Goal: Communication & Community: Connect with others

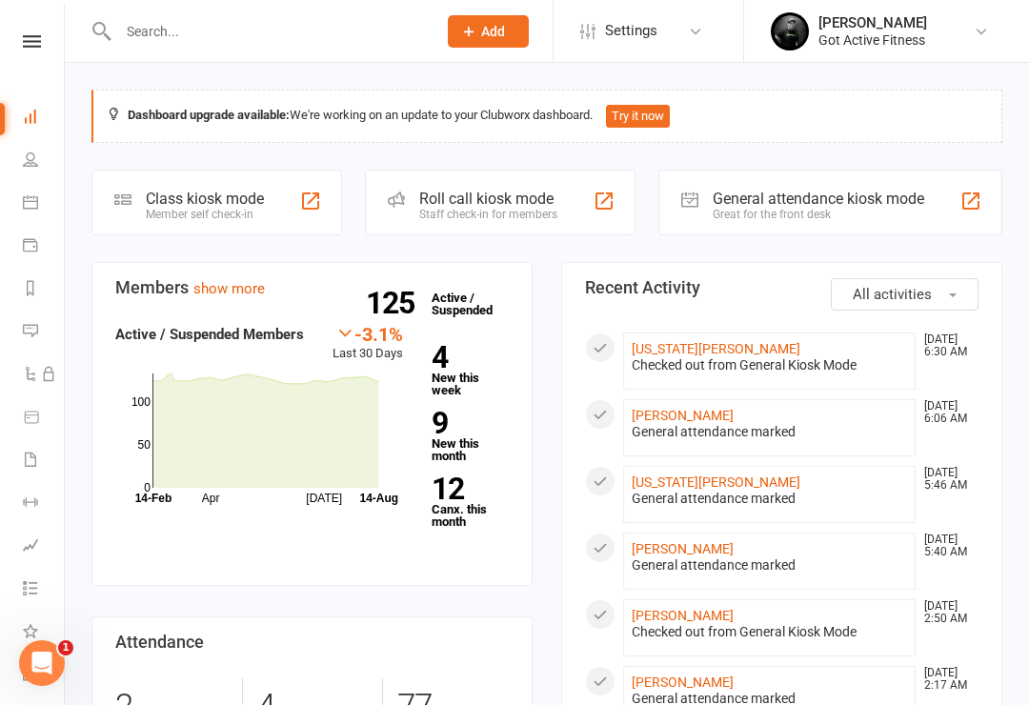
click at [237, 9] on div at bounding box center [257, 31] width 332 height 62
click at [217, 30] on input "text" at bounding box center [267, 31] width 311 height 27
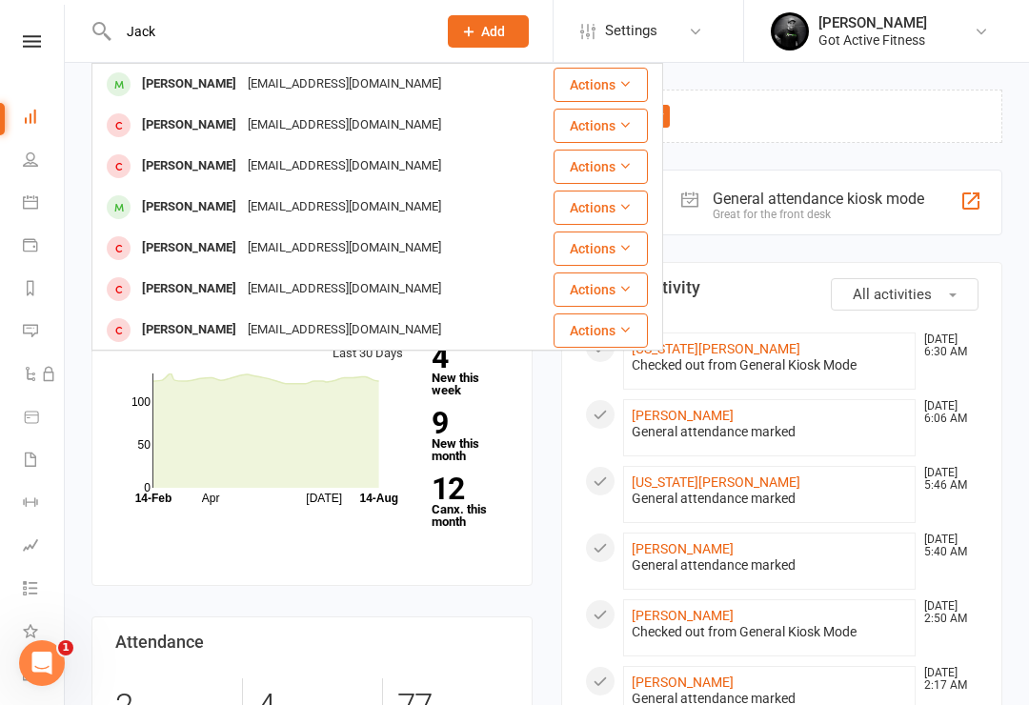
type input "Jack"
click at [32, 114] on icon at bounding box center [30, 116] width 15 height 15
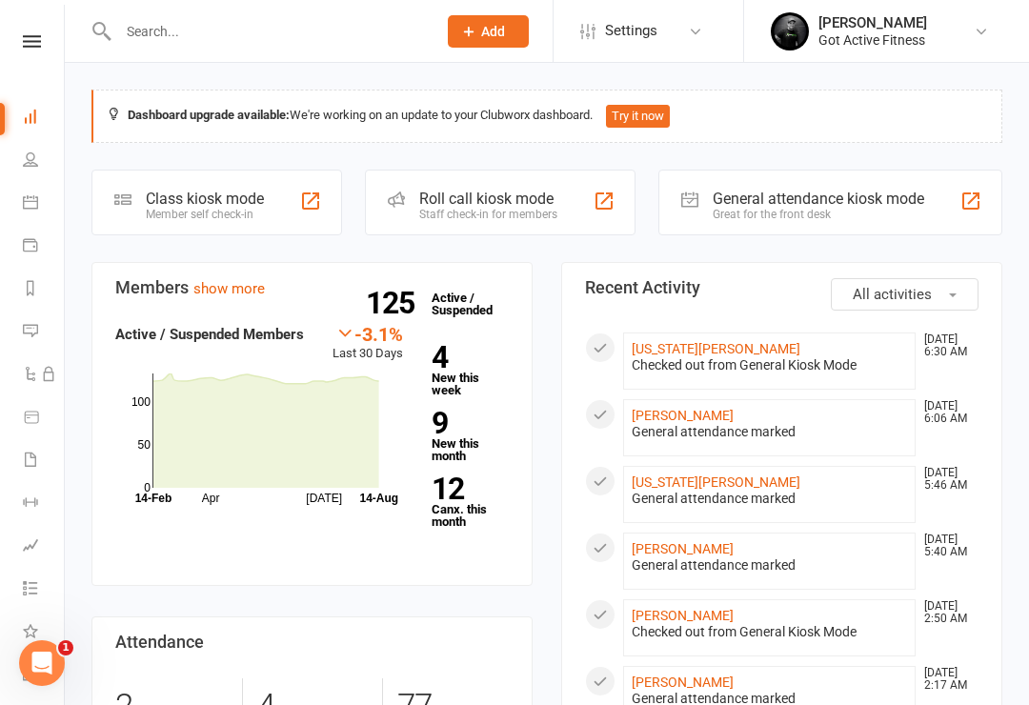
click at [33, 26] on nav "Clubworx Dashboard People Calendar Payments Reports Messages Automations Produc…" at bounding box center [32, 357] width 65 height 705
click at [219, 18] on input "text" at bounding box center [267, 31] width 311 height 27
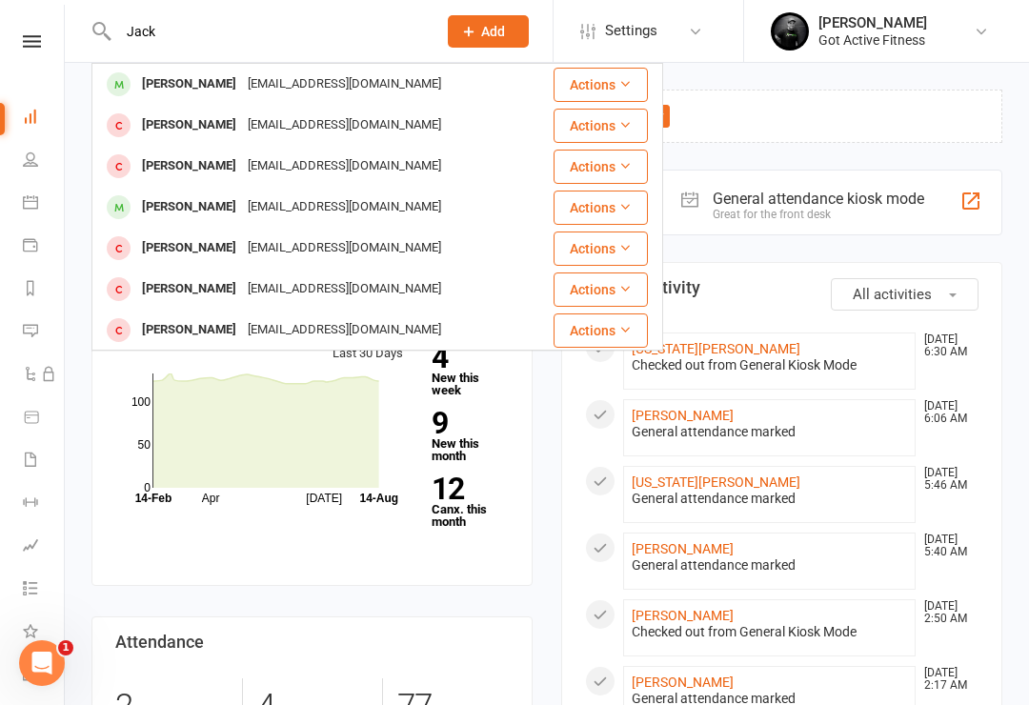
type input "Jack"
click at [268, 75] on div "[EMAIL_ADDRESS][DOMAIN_NAME]" at bounding box center [344, 84] width 205 height 28
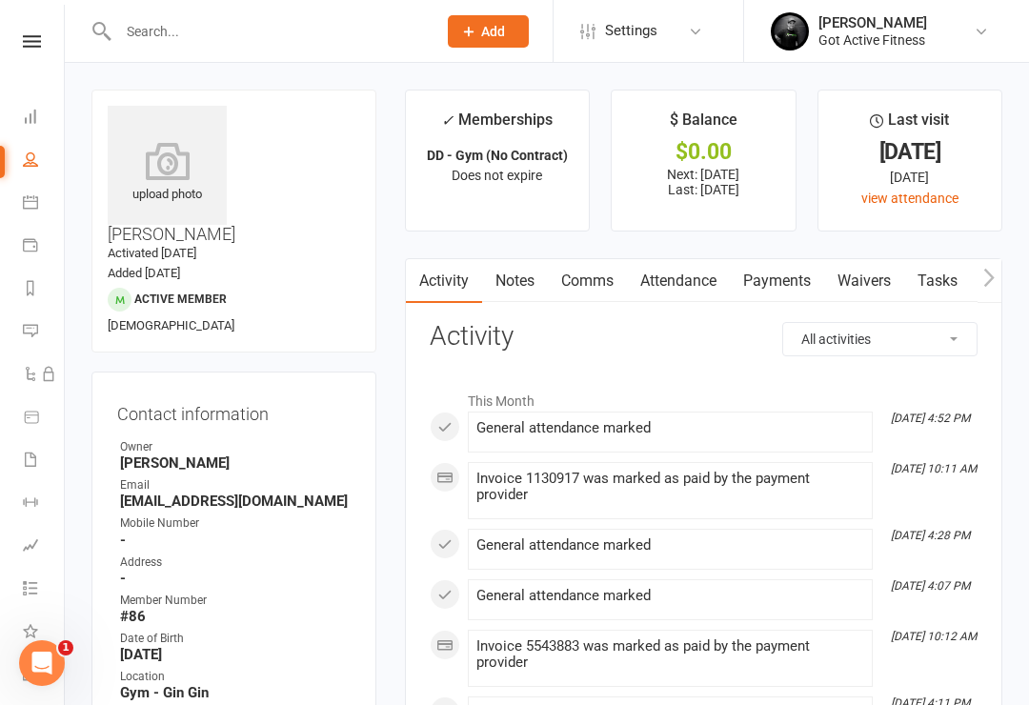
click at [579, 274] on link "Comms" at bounding box center [587, 281] width 79 height 44
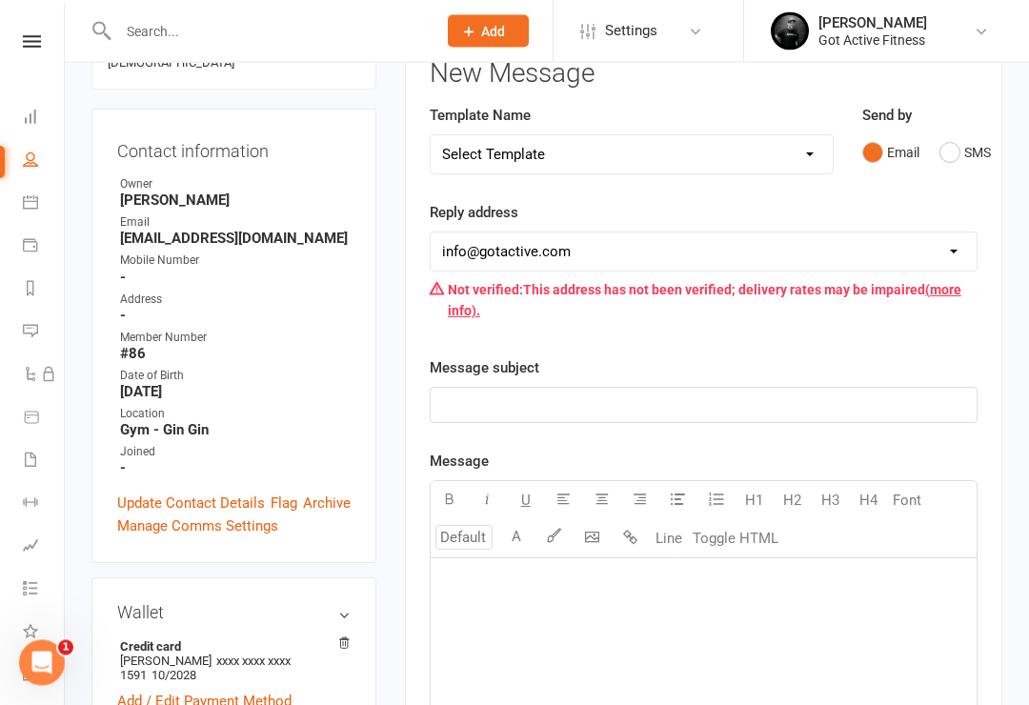
scroll to position [265, 0]
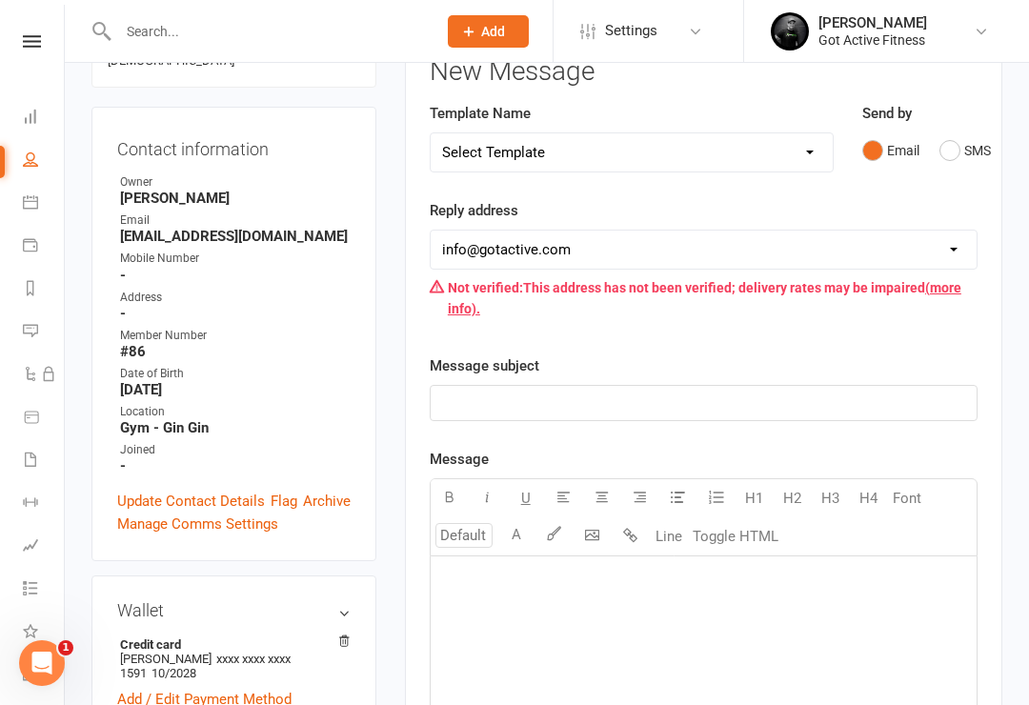
click at [577, 386] on div "﻿" at bounding box center [704, 403] width 546 height 34
click at [515, 577] on p "﻿" at bounding box center [703, 580] width 523 height 23
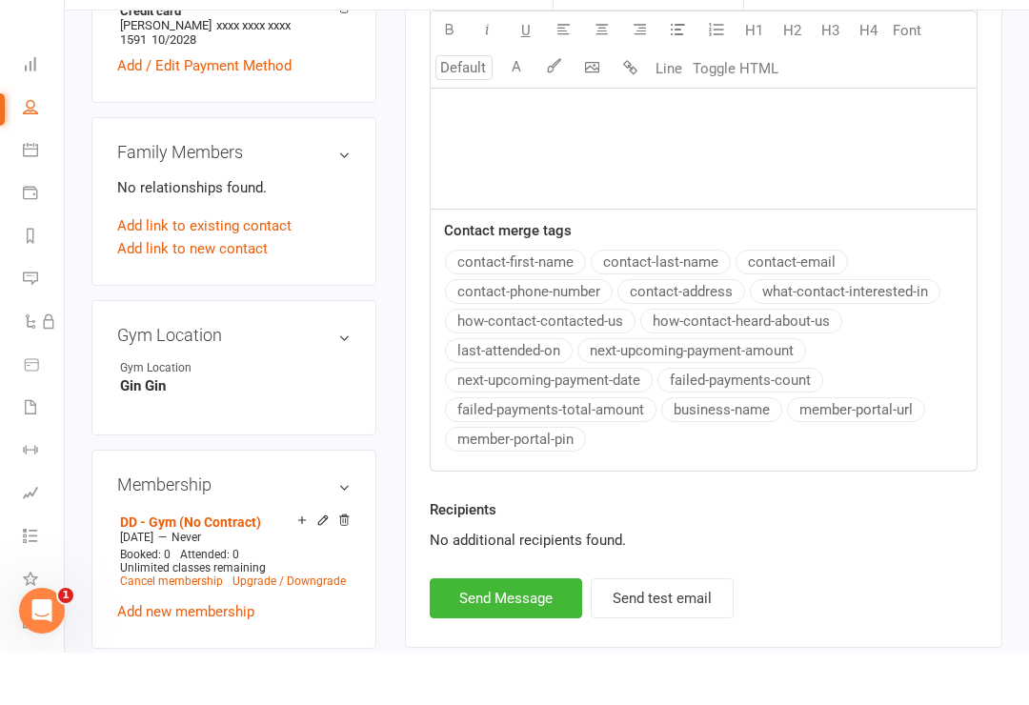
scroll to position [848, 0]
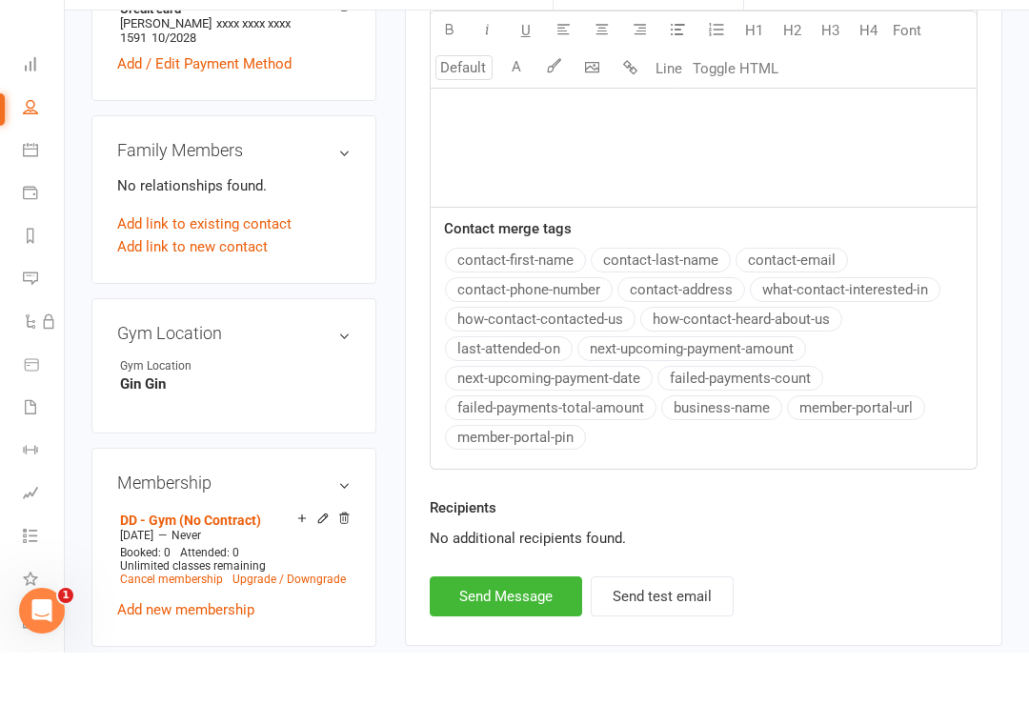
click at [471, 629] on button "Send Message" at bounding box center [506, 649] width 152 height 40
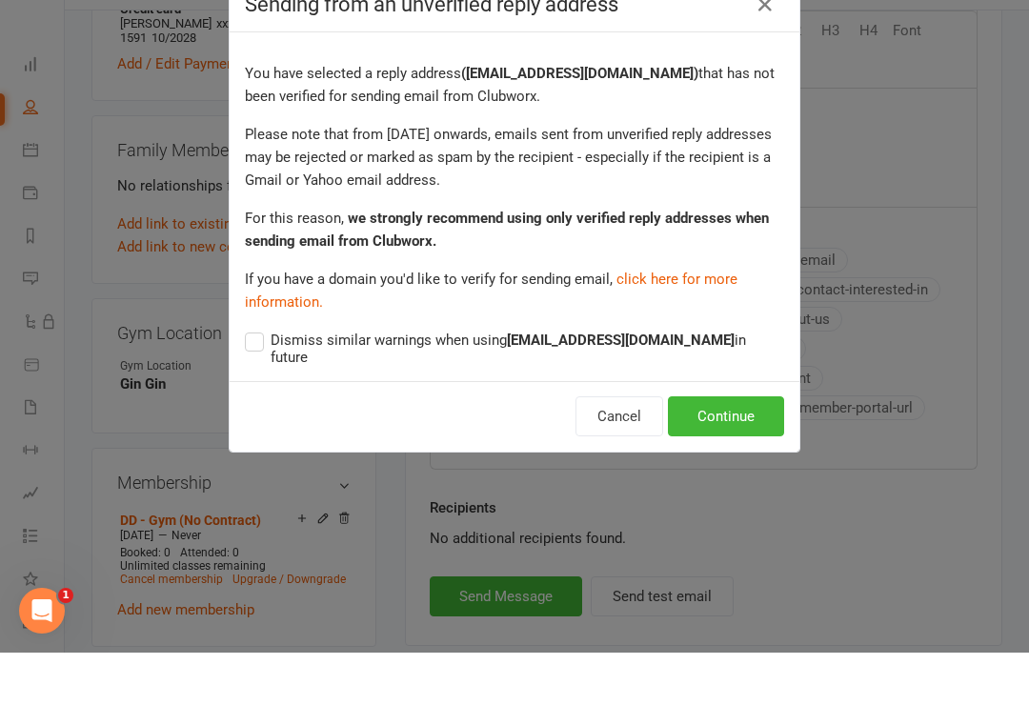
scroll to position [900, 0]
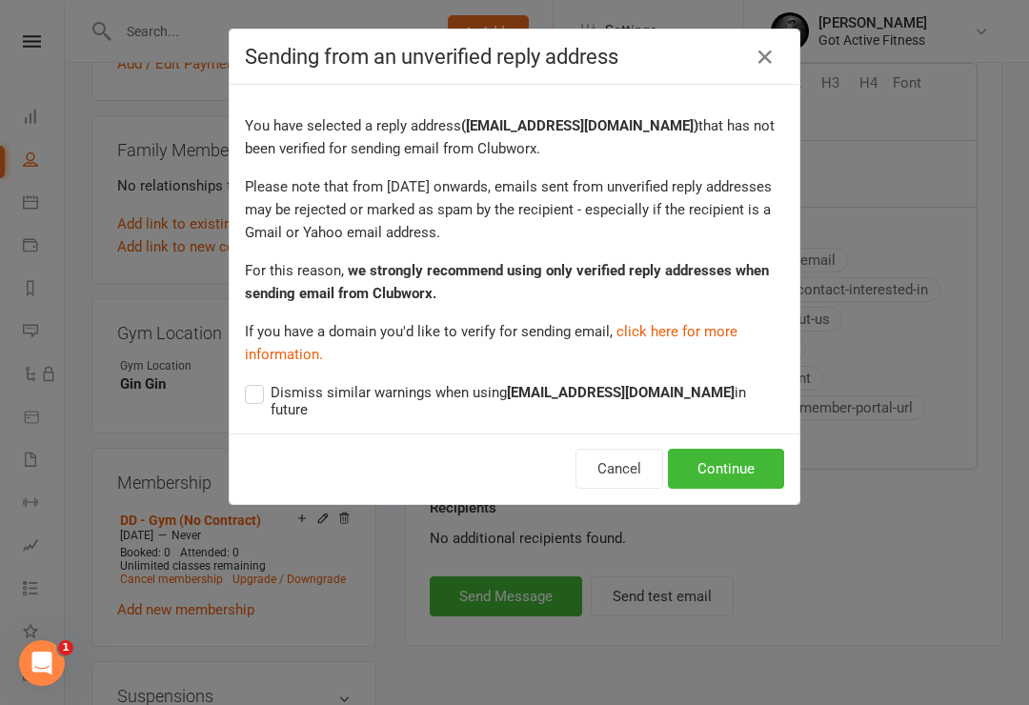
click at [753, 449] on button "Continue" at bounding box center [726, 469] width 116 height 40
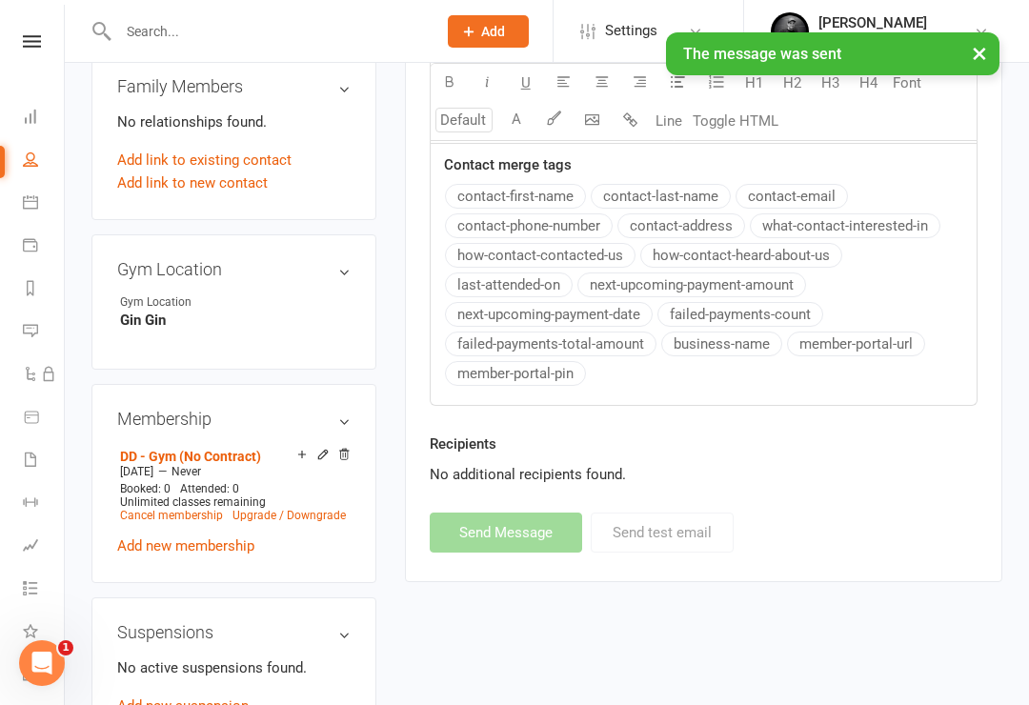
scroll to position [965, 0]
